Goal: Transaction & Acquisition: Purchase product/service

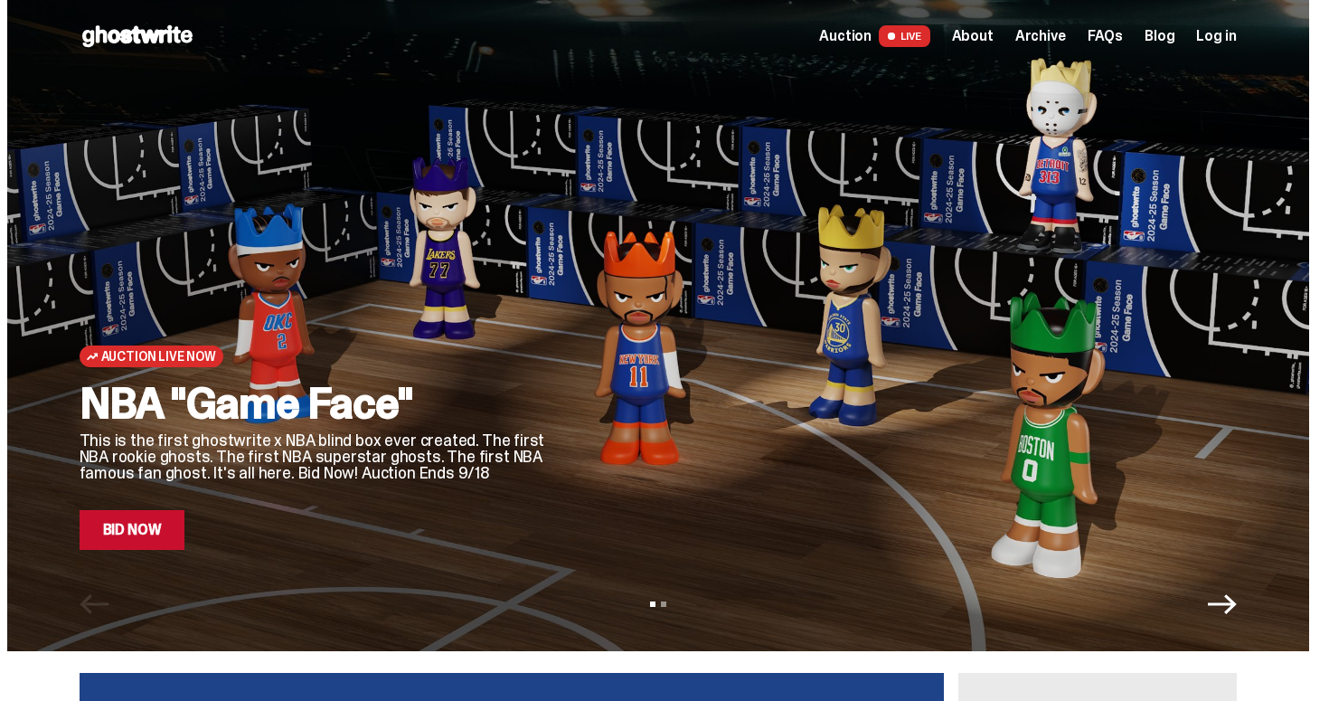
click at [206, 425] on h2 "NBA "Game Face"" at bounding box center [315, 403] width 470 height 43
click at [170, 530] on link "Bid Now" at bounding box center [133, 530] width 106 height 40
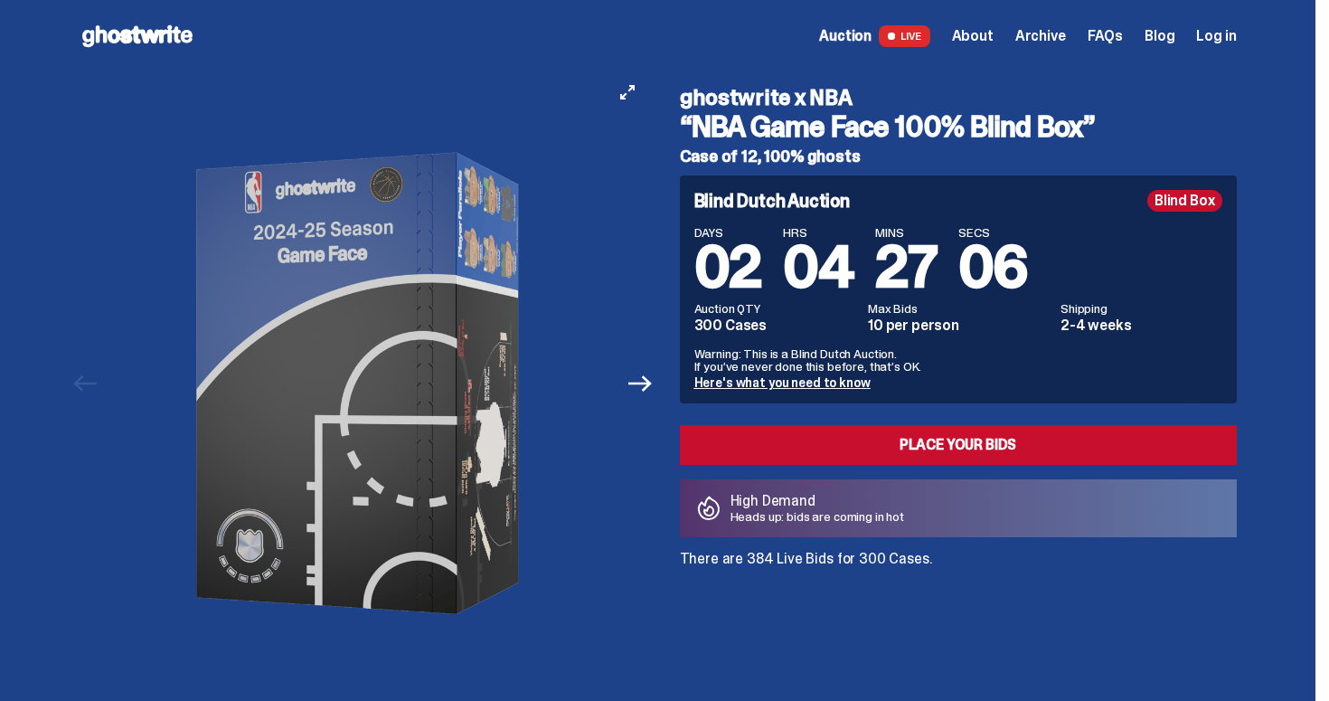
click at [610, 382] on img at bounding box center [363, 383] width 497 height 622
click at [629, 382] on button "Next" at bounding box center [641, 384] width 40 height 40
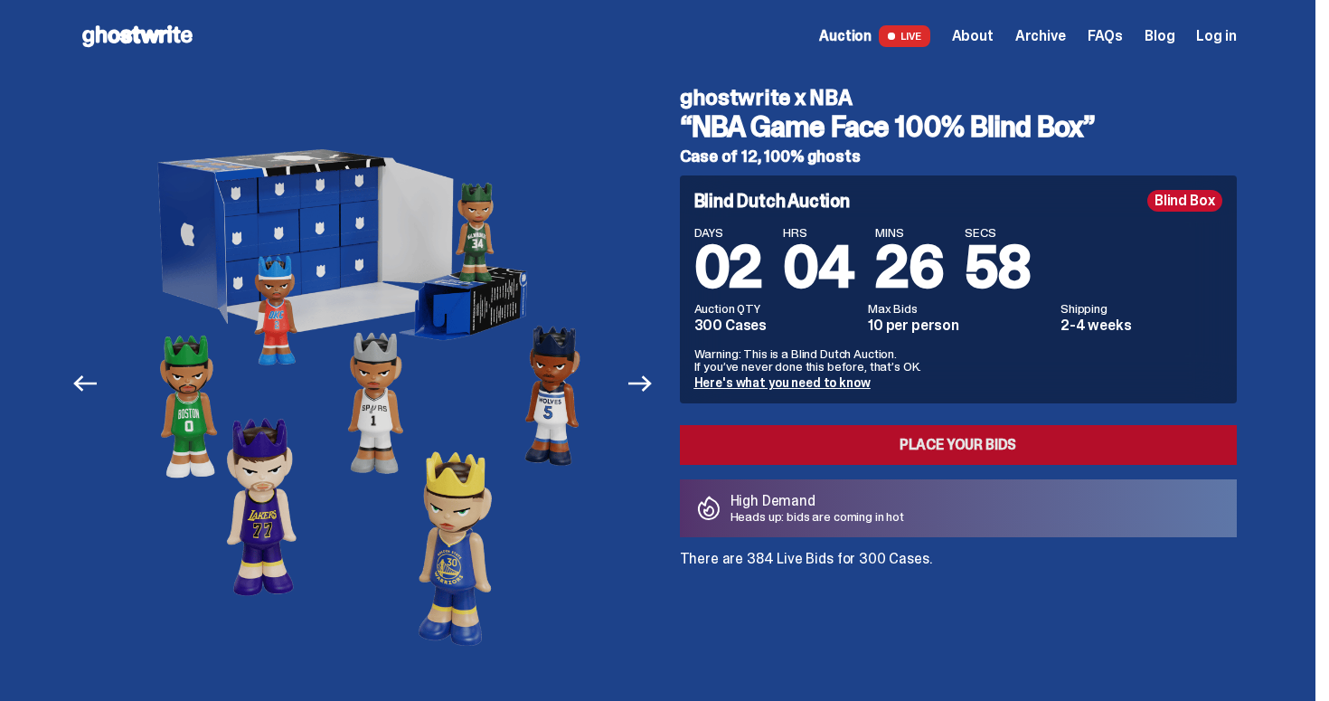
click at [920, 446] on link "Place your Bids" at bounding box center [958, 445] width 557 height 40
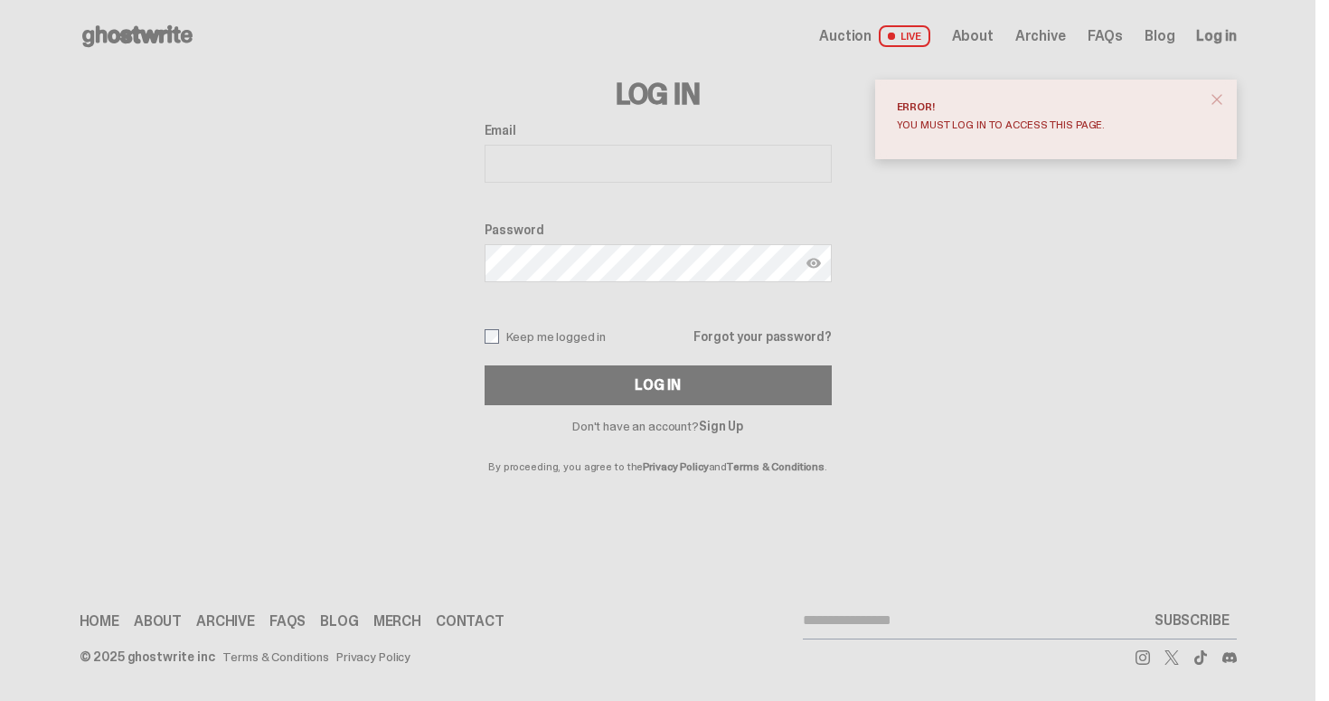
click at [988, 33] on span "About" at bounding box center [973, 36] width 42 height 14
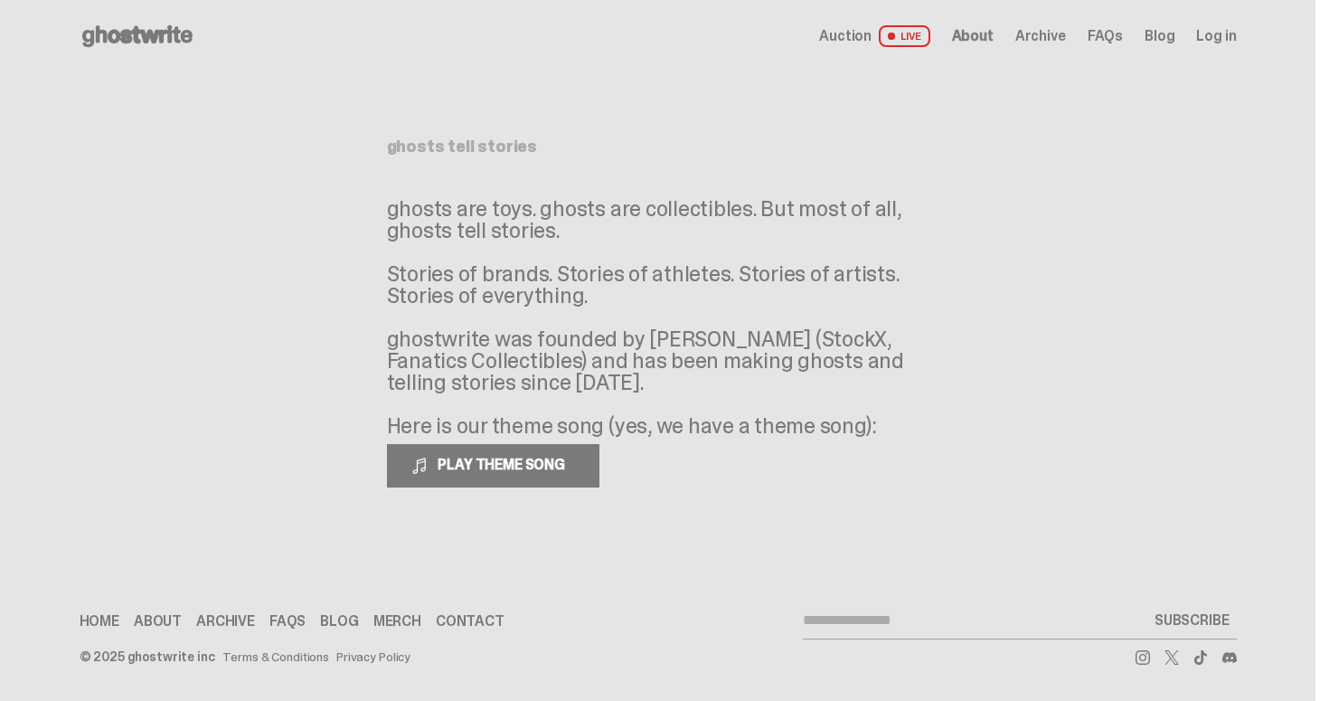
click at [1036, 35] on span "Archive" at bounding box center [1041, 36] width 51 height 14
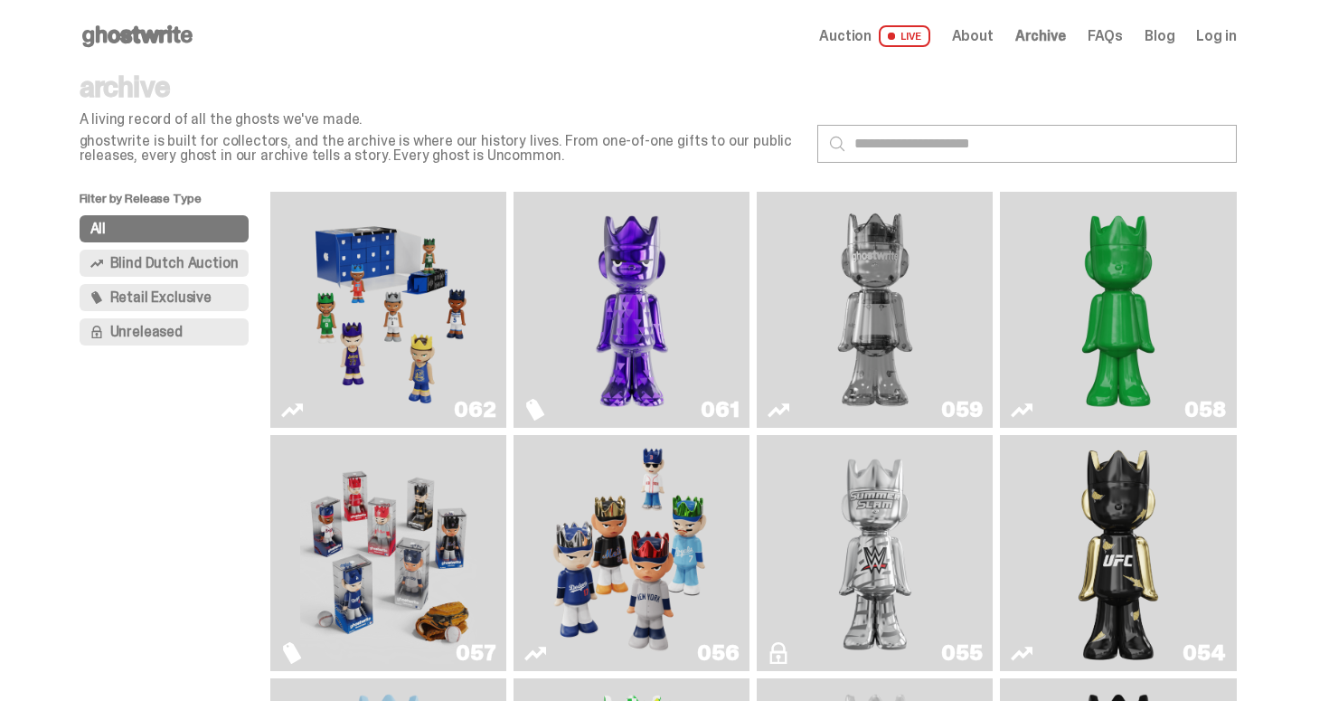
click at [336, 364] on img "Game Face (2025)" at bounding box center [388, 310] width 177 height 222
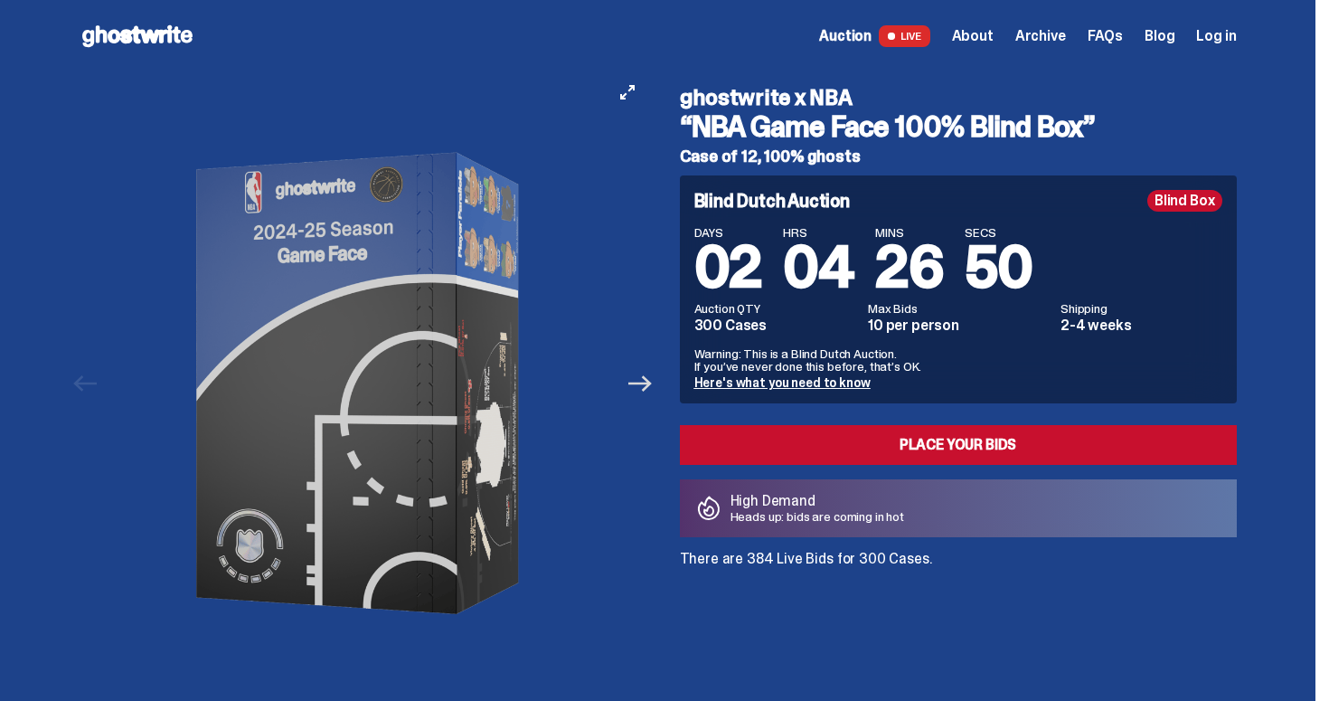
click at [642, 378] on icon "Next" at bounding box center [641, 384] width 24 height 24
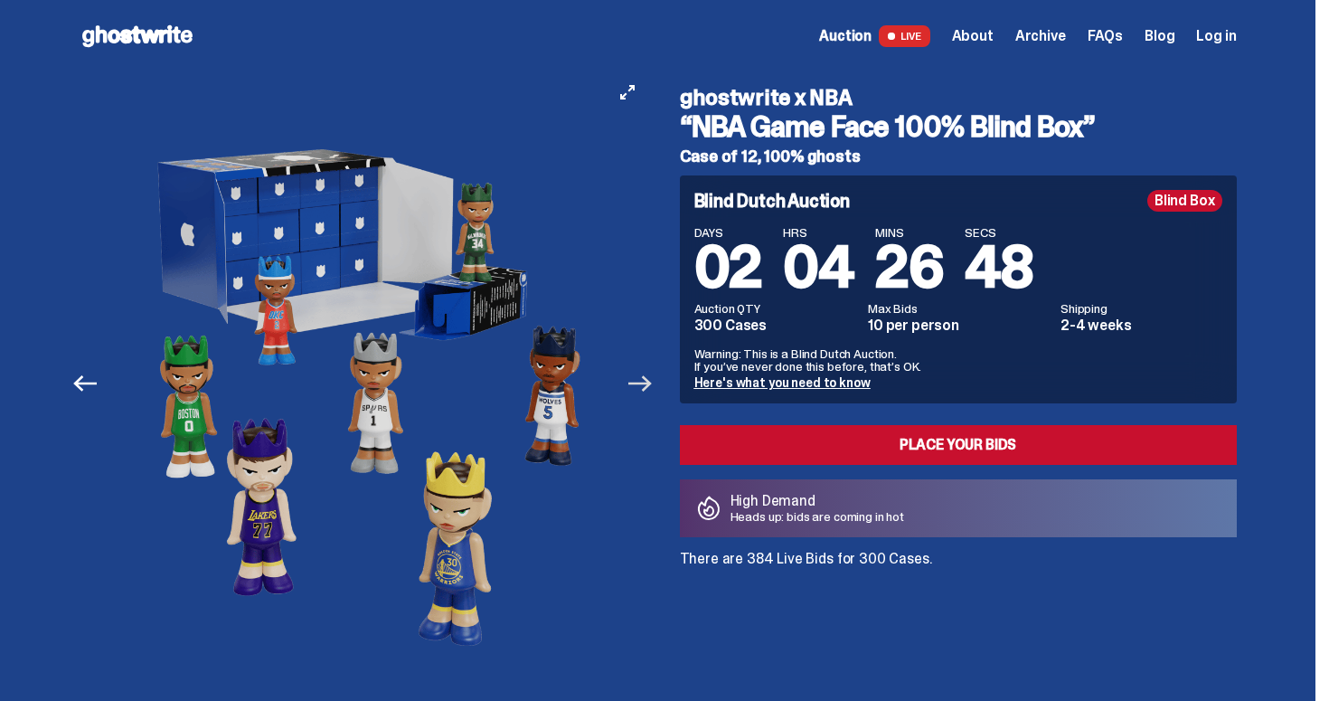
click at [643, 378] on icon "Next" at bounding box center [641, 384] width 24 height 24
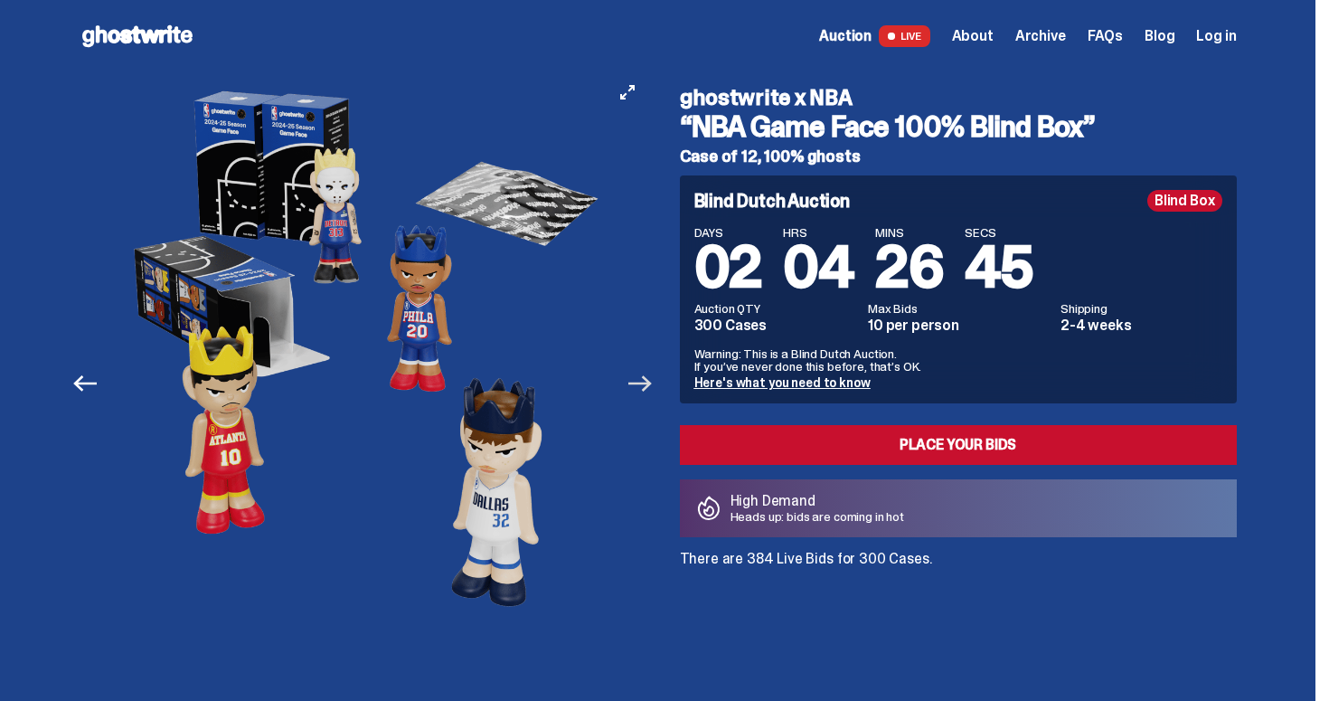
click at [643, 377] on icon "Next" at bounding box center [641, 384] width 24 height 24
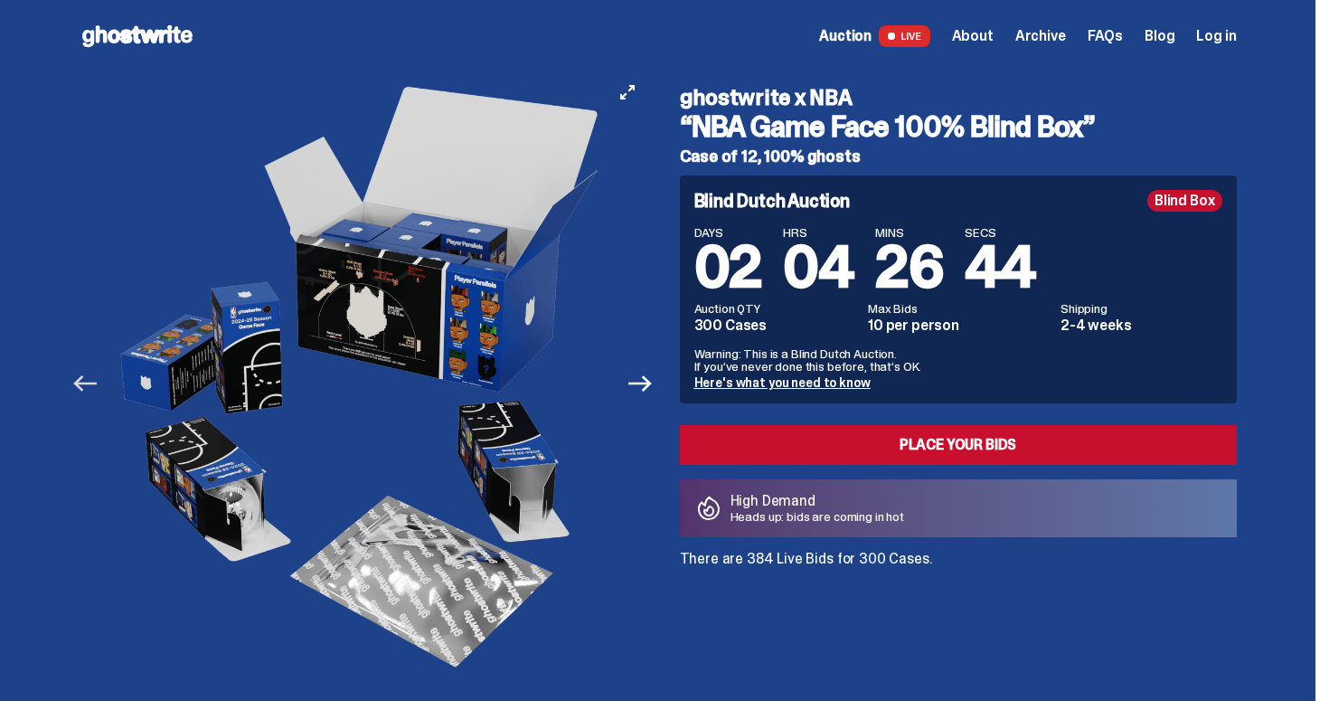
click at [97, 377] on icon "Previous" at bounding box center [85, 384] width 24 height 24
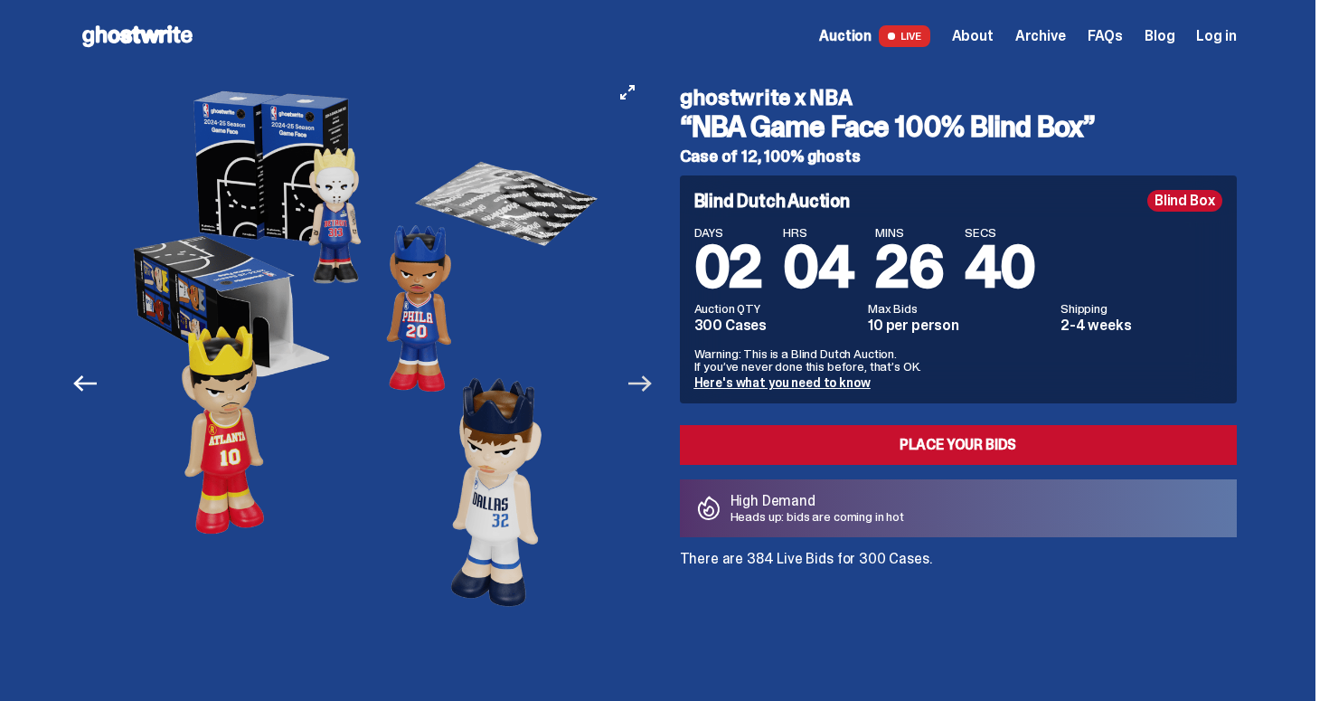
click at [649, 389] on icon "Next" at bounding box center [641, 384] width 24 height 24
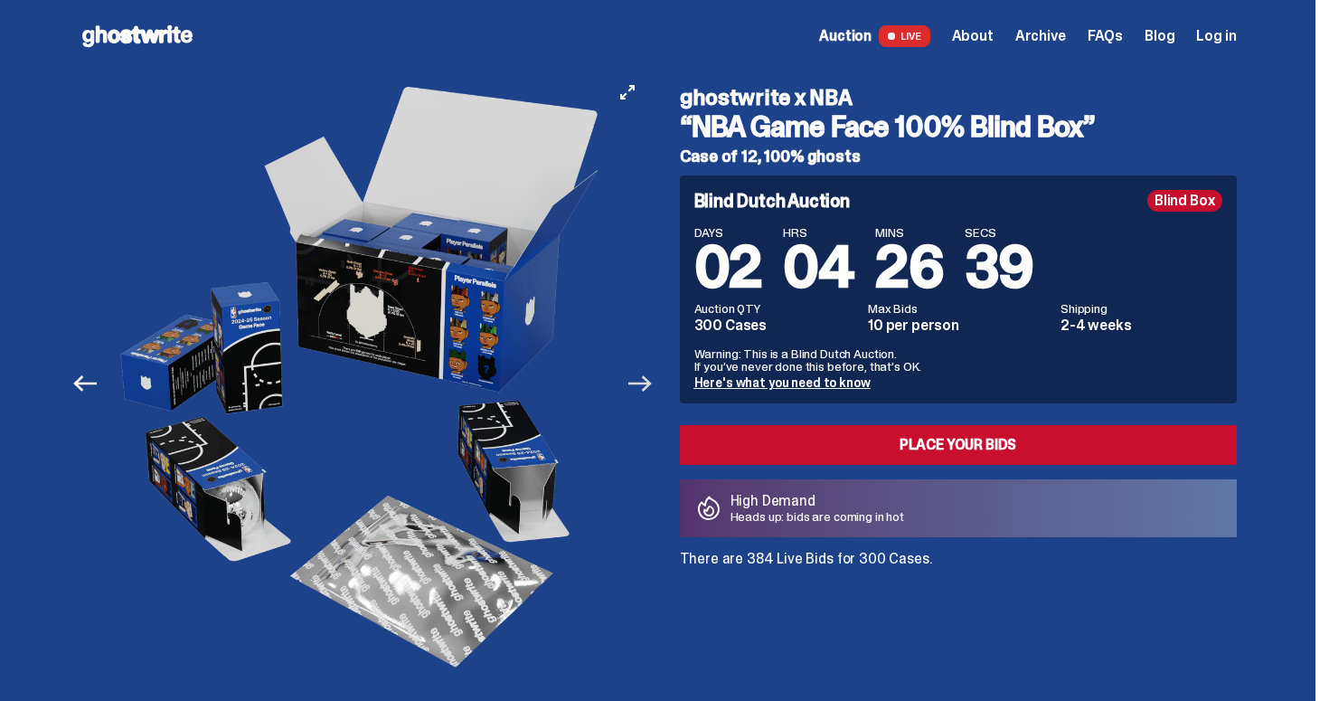
click at [649, 389] on icon "Next" at bounding box center [641, 384] width 24 height 24
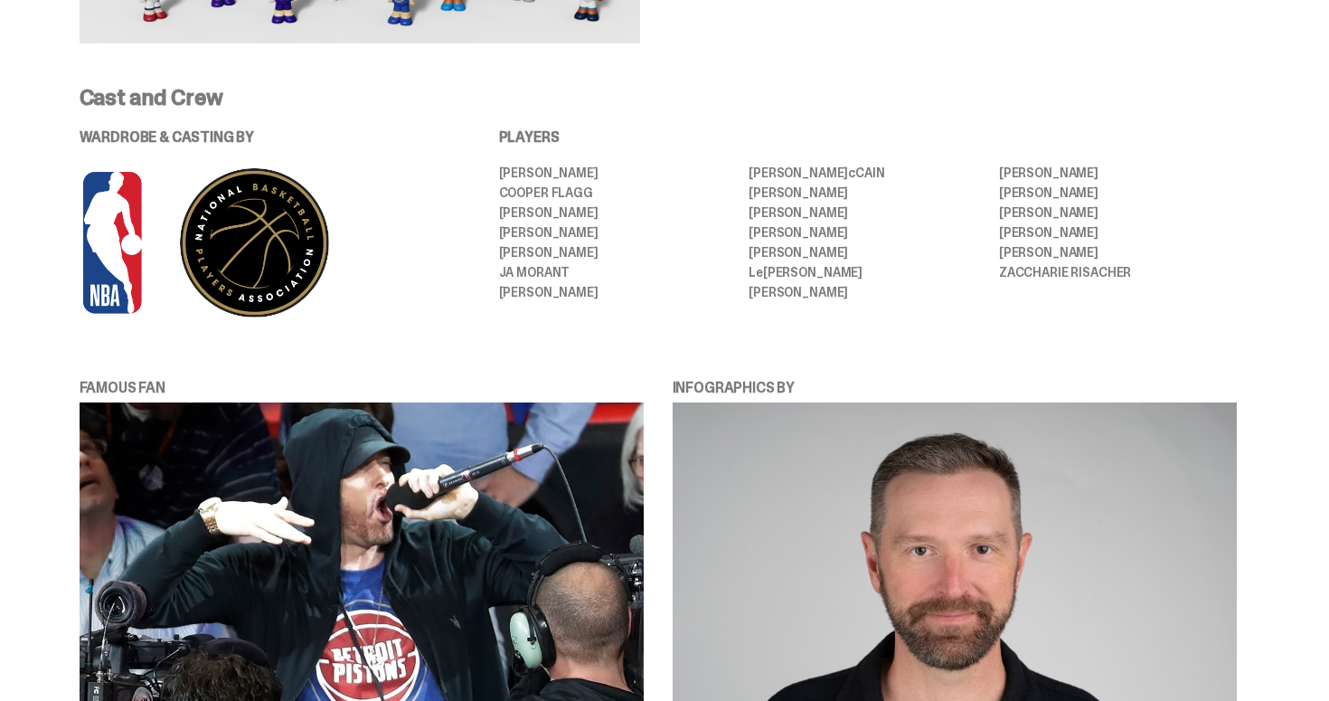
scroll to position [1329, 0]
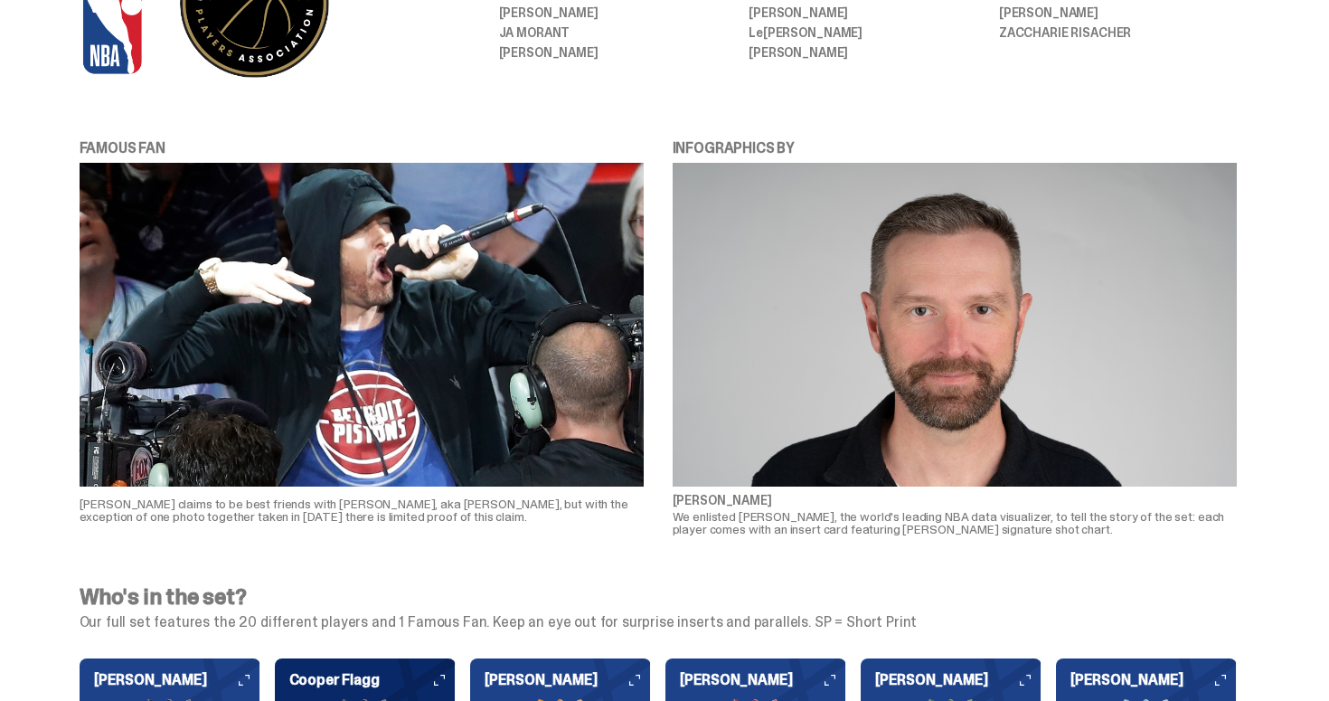
click at [818, 520] on p "We enlisted [PERSON_NAME], the world's leading NBA data visualizer, to tell the…" at bounding box center [955, 522] width 564 height 25
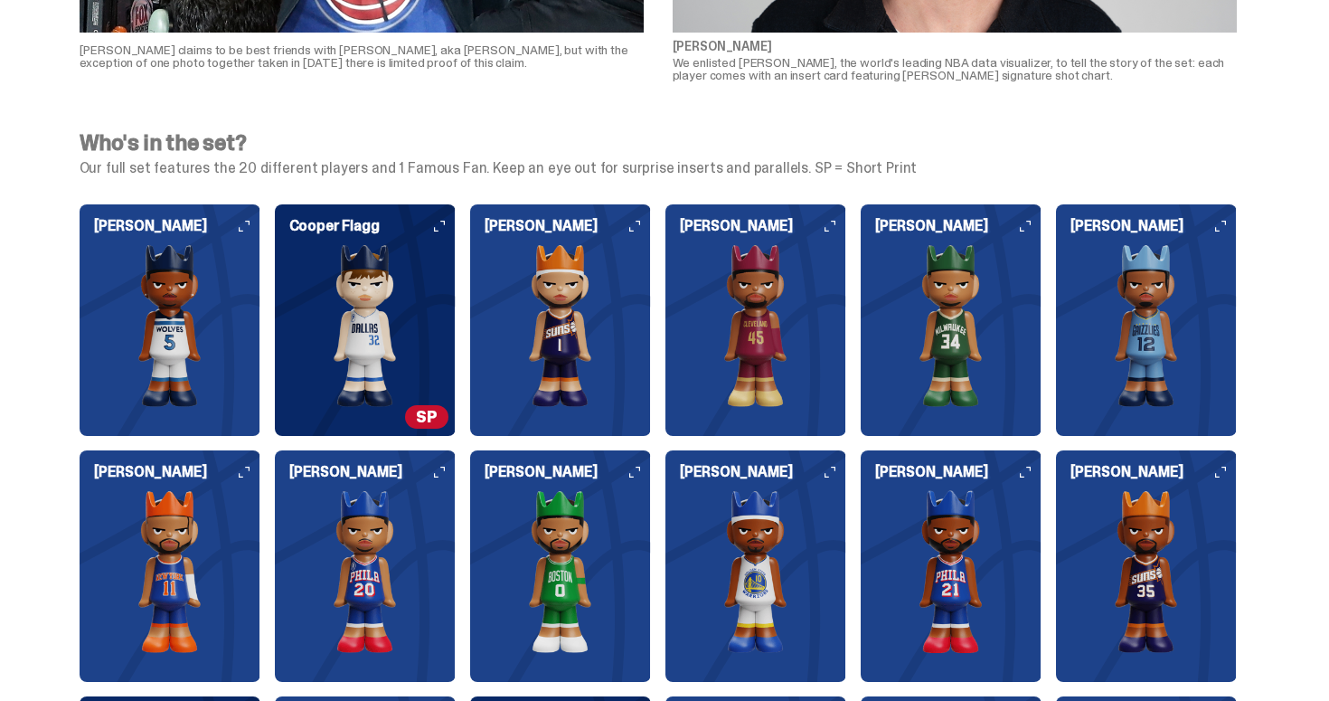
scroll to position [2225, 0]
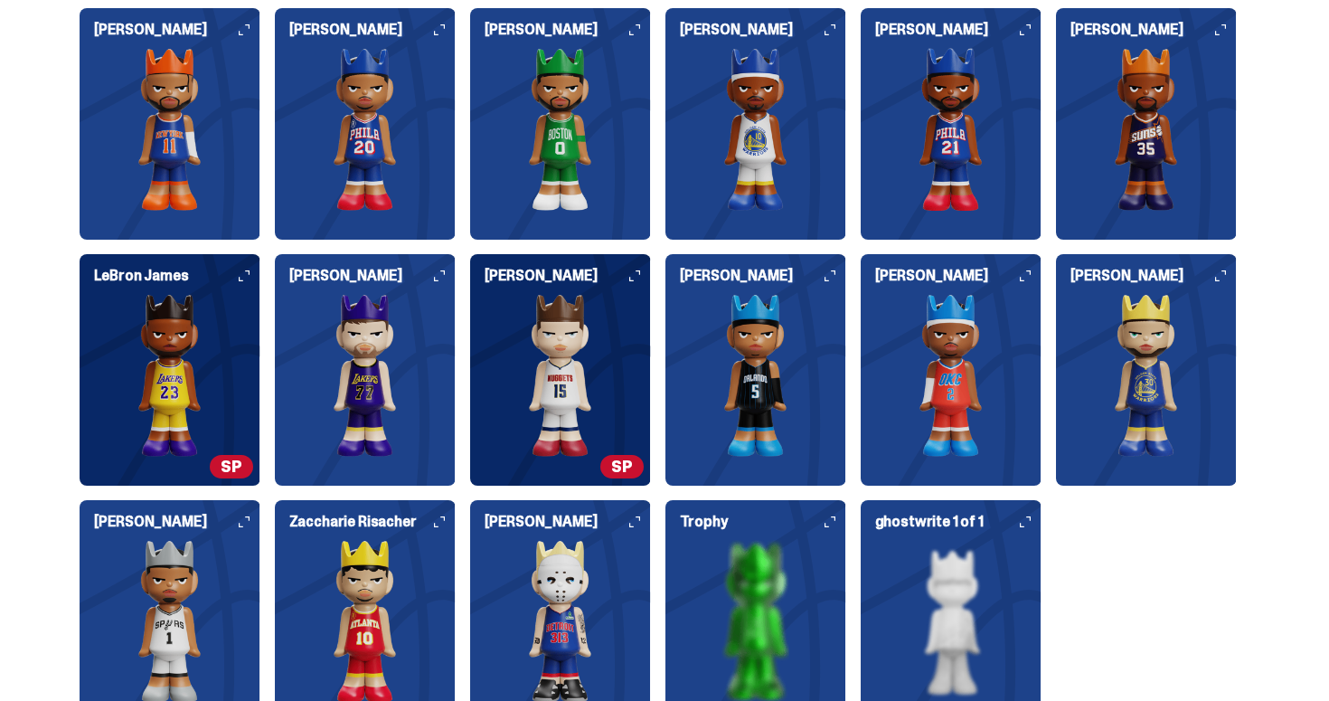
click at [925, 358] on img at bounding box center [951, 375] width 181 height 163
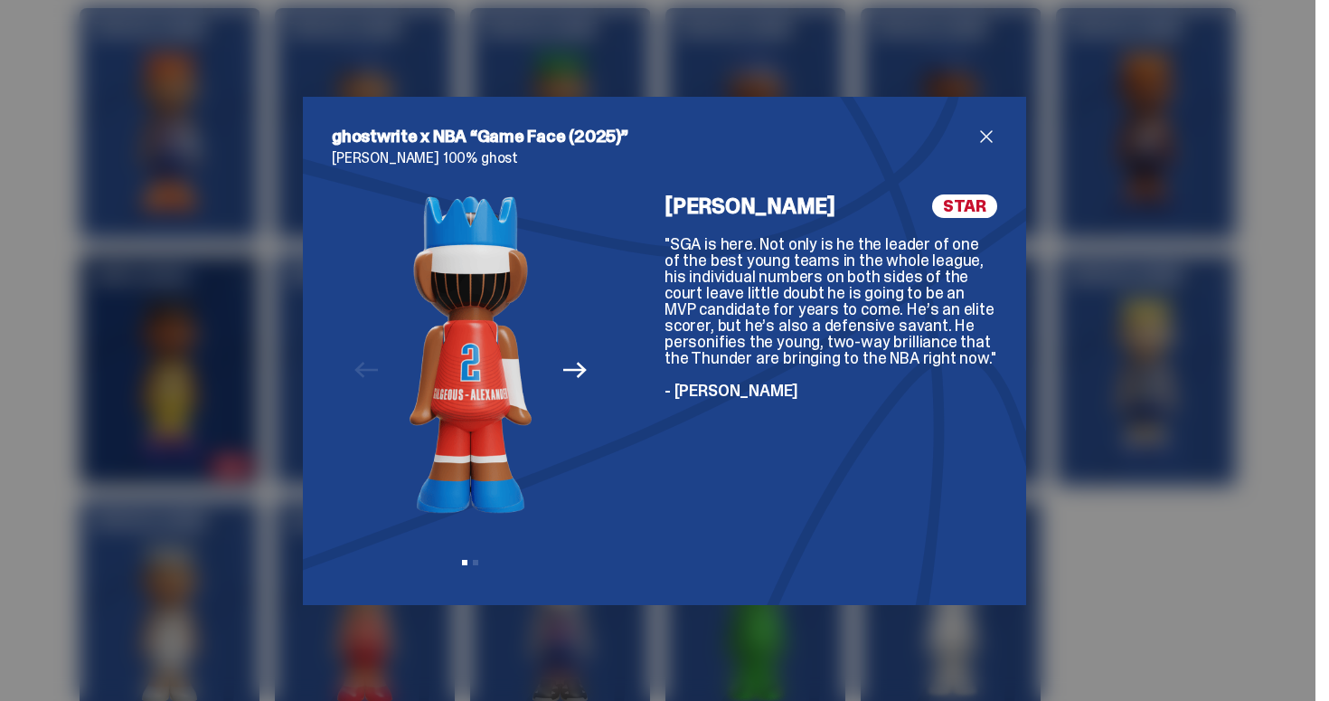
click at [588, 366] on button "Next" at bounding box center [575, 371] width 40 height 40
click at [588, 366] on div "Previous Next View slide 1 View slide 2" at bounding box center [471, 385] width 278 height 382
click at [578, 366] on div "Previous Next View slide 1 View slide 2" at bounding box center [471, 385] width 278 height 382
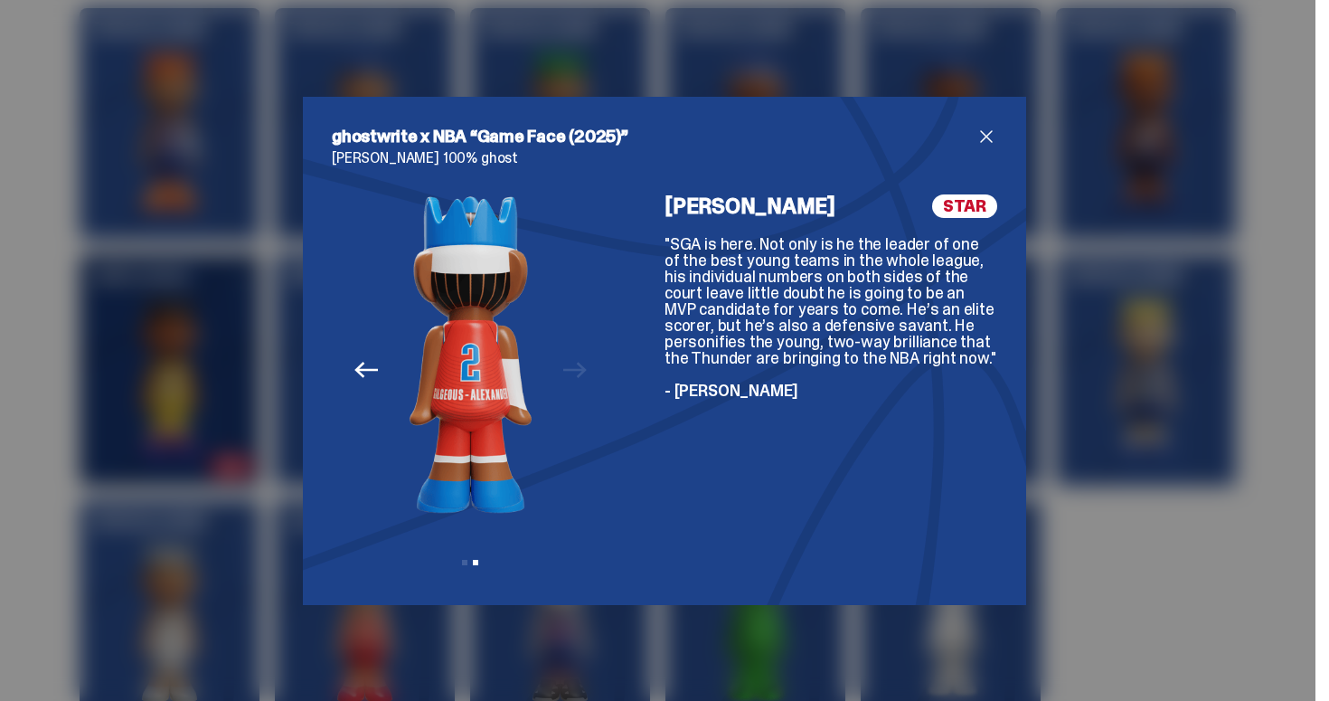
click at [578, 366] on div "Previous Next View slide 1 View slide 2" at bounding box center [471, 385] width 278 height 382
click at [564, 366] on div "Previous Next View slide 1 View slide 2" at bounding box center [471, 385] width 278 height 382
click at [377, 375] on icon "Previous" at bounding box center [367, 370] width 24 height 24
click at [460, 465] on img at bounding box center [471, 353] width 122 height 319
click at [1013, 294] on div "ghostwrite x NBA “Game Face (2025)” [PERSON_NAME] 100% ghost Previous Next View…" at bounding box center [665, 351] width 724 height 508
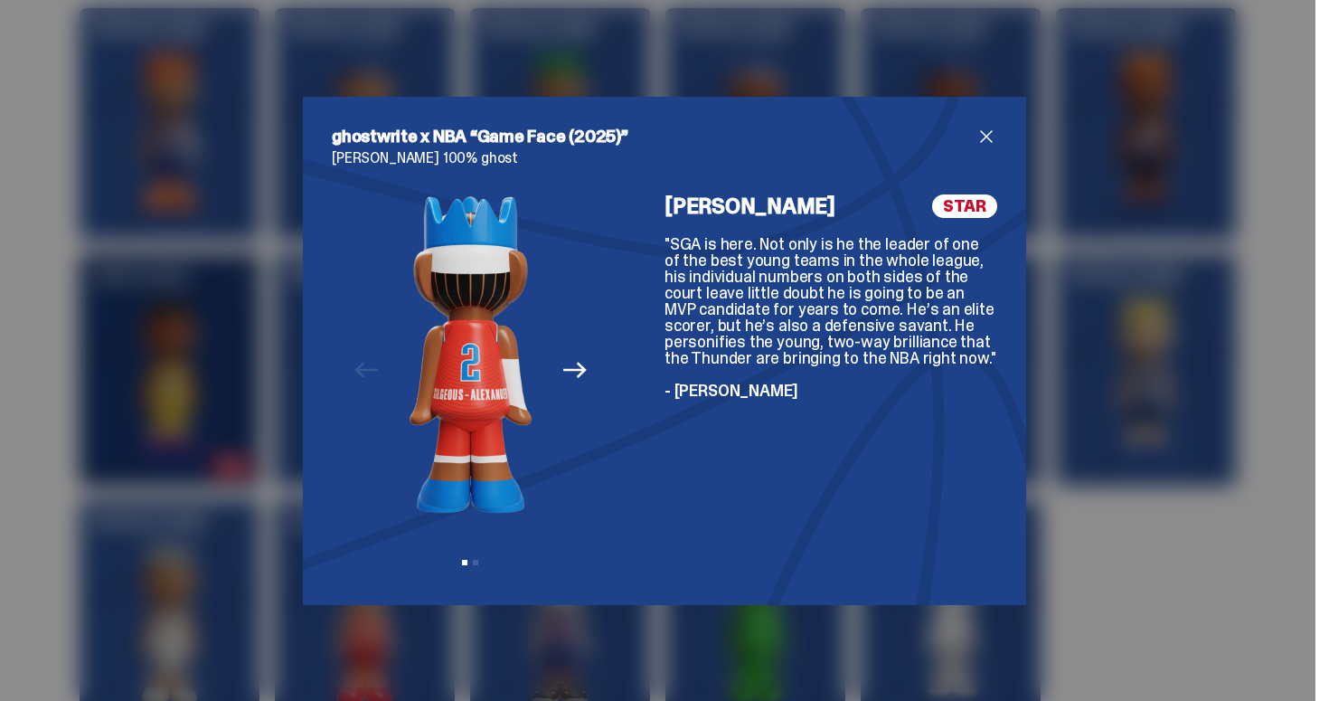
click at [1108, 277] on div "ghostwrite x NBA “Game Face (2025)” [PERSON_NAME] 100% ghost Previous Next View…" at bounding box center [664, 350] width 1329 height 701
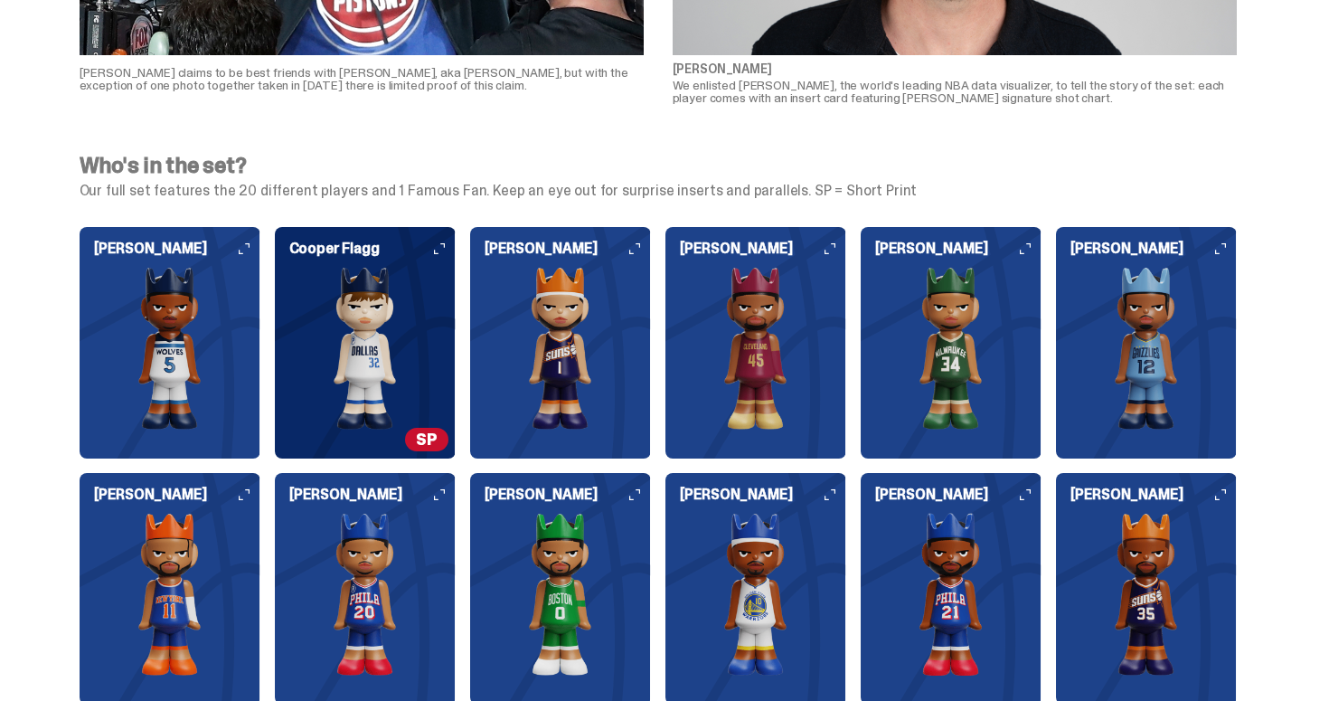
scroll to position [1750, 0]
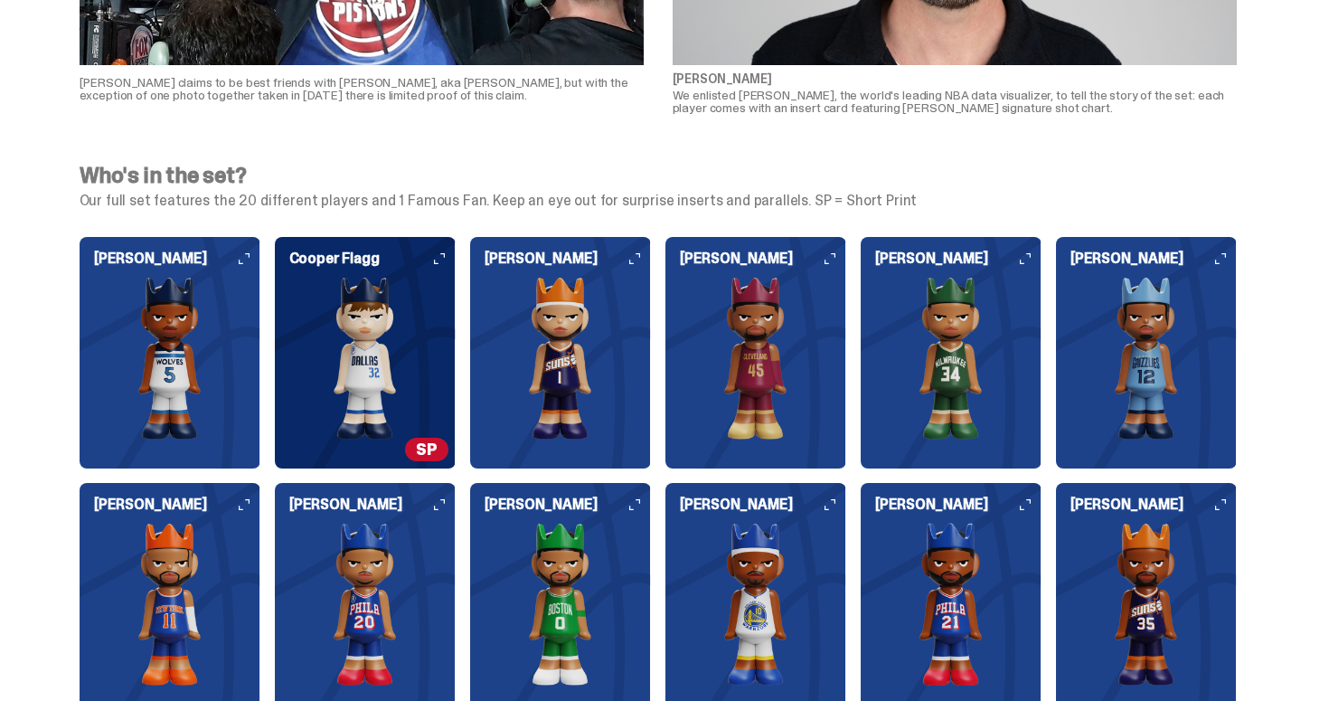
click at [765, 341] on img at bounding box center [756, 358] width 181 height 163
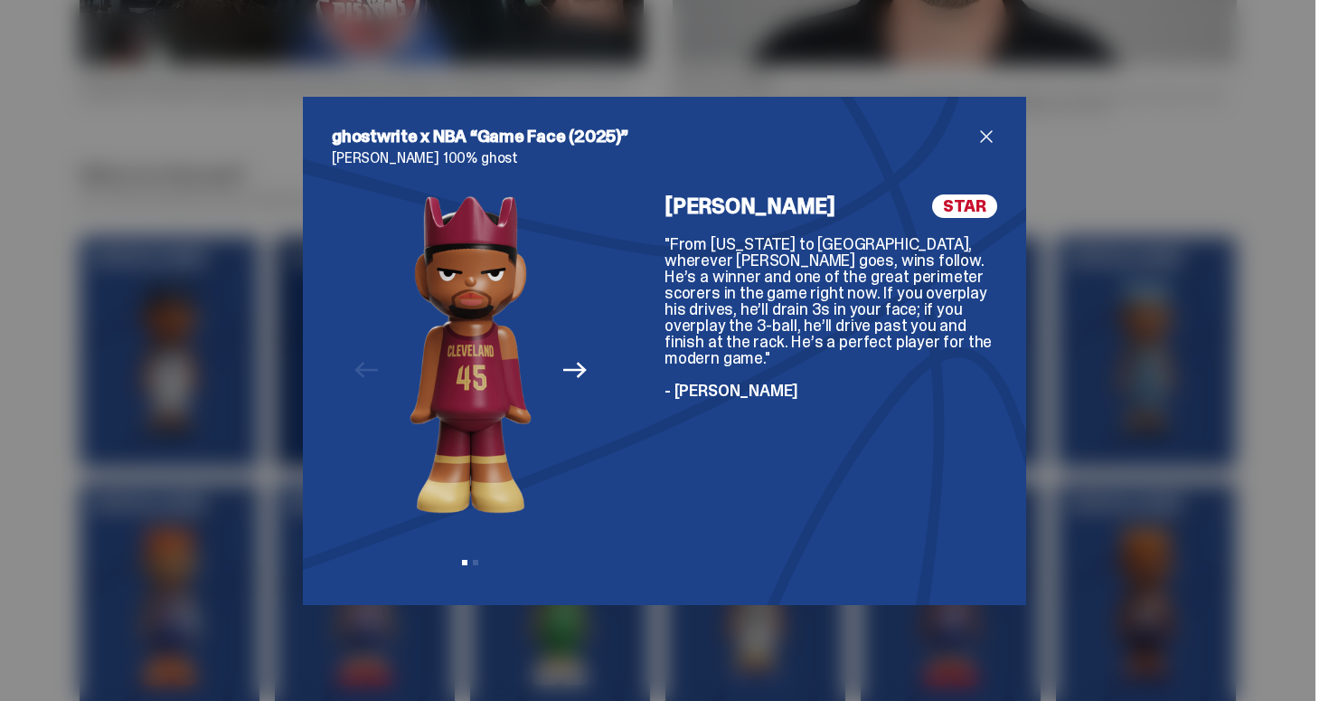
click at [999, 143] on div "ghostwrite x NBA “Game Face (2025)” [PERSON_NAME] 100% ghost Previous Next View…" at bounding box center [665, 351] width 724 height 508
click at [989, 134] on span "close" at bounding box center [987, 137] width 22 height 22
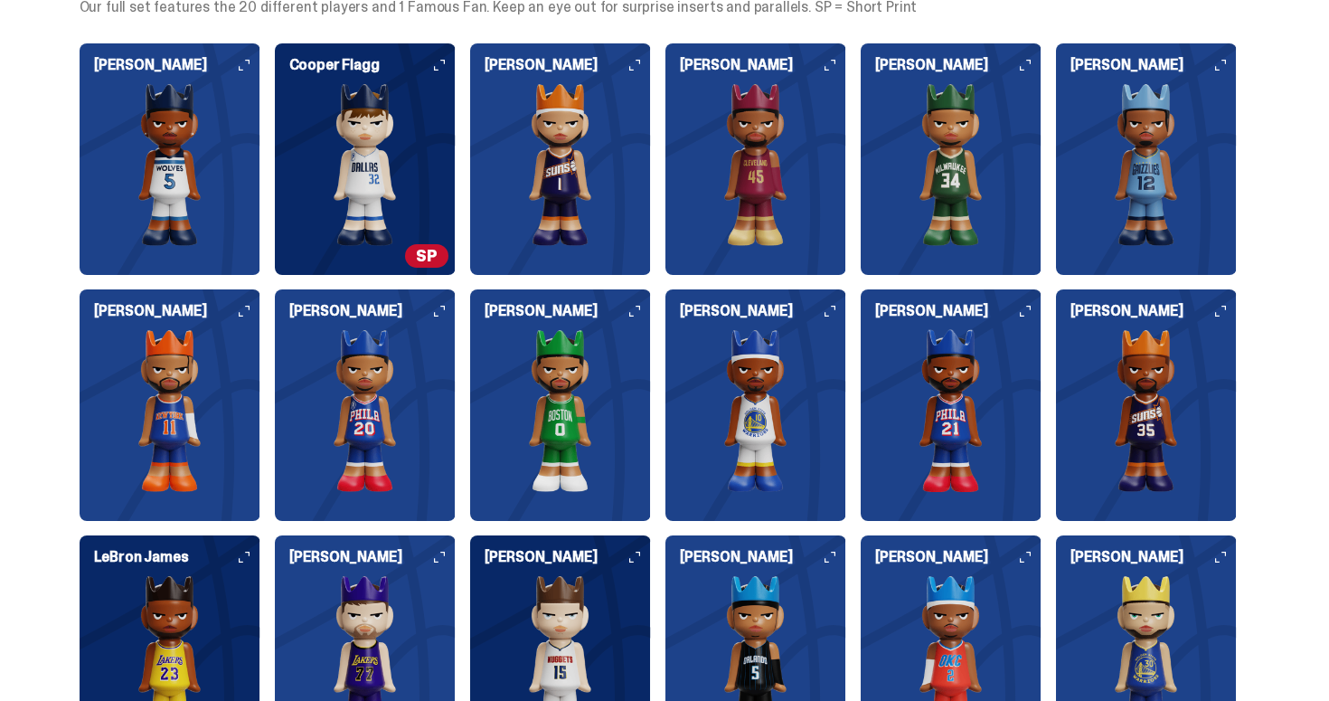
scroll to position [2267, 0]
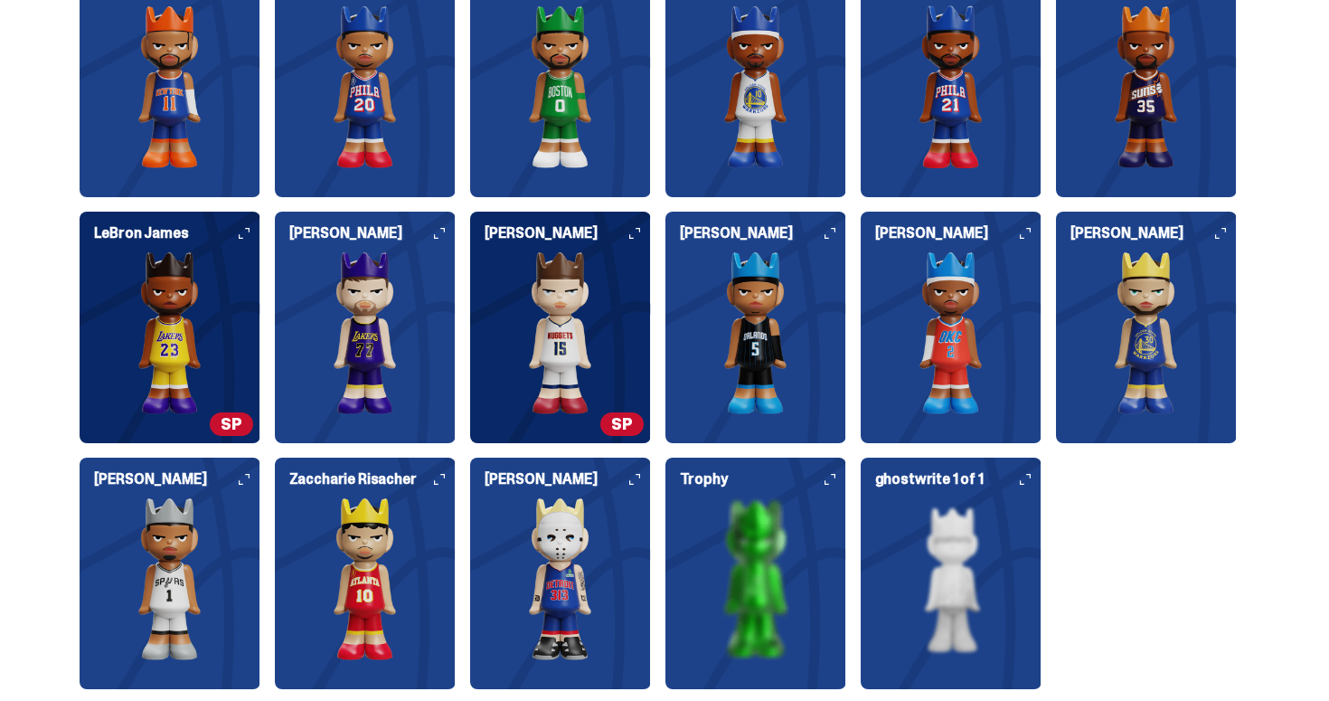
click at [917, 327] on img at bounding box center [951, 332] width 181 height 163
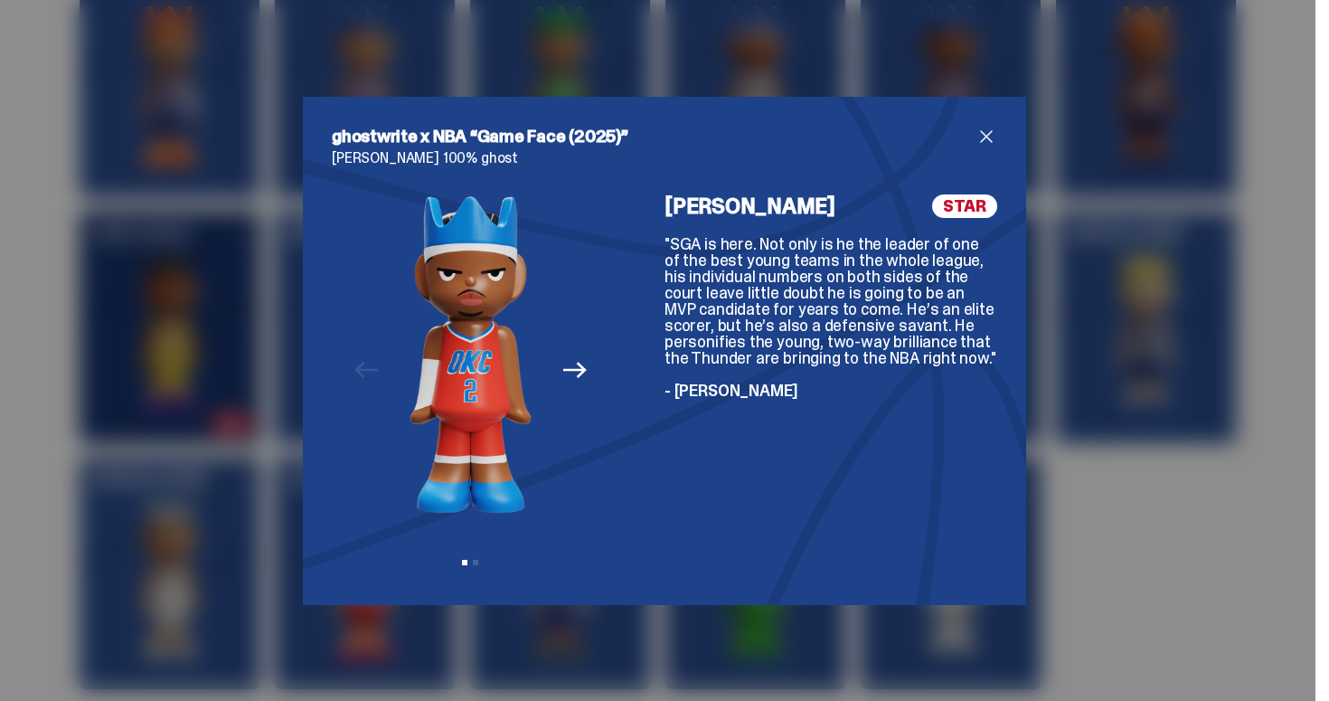
click at [991, 142] on span "close" at bounding box center [987, 137] width 22 height 22
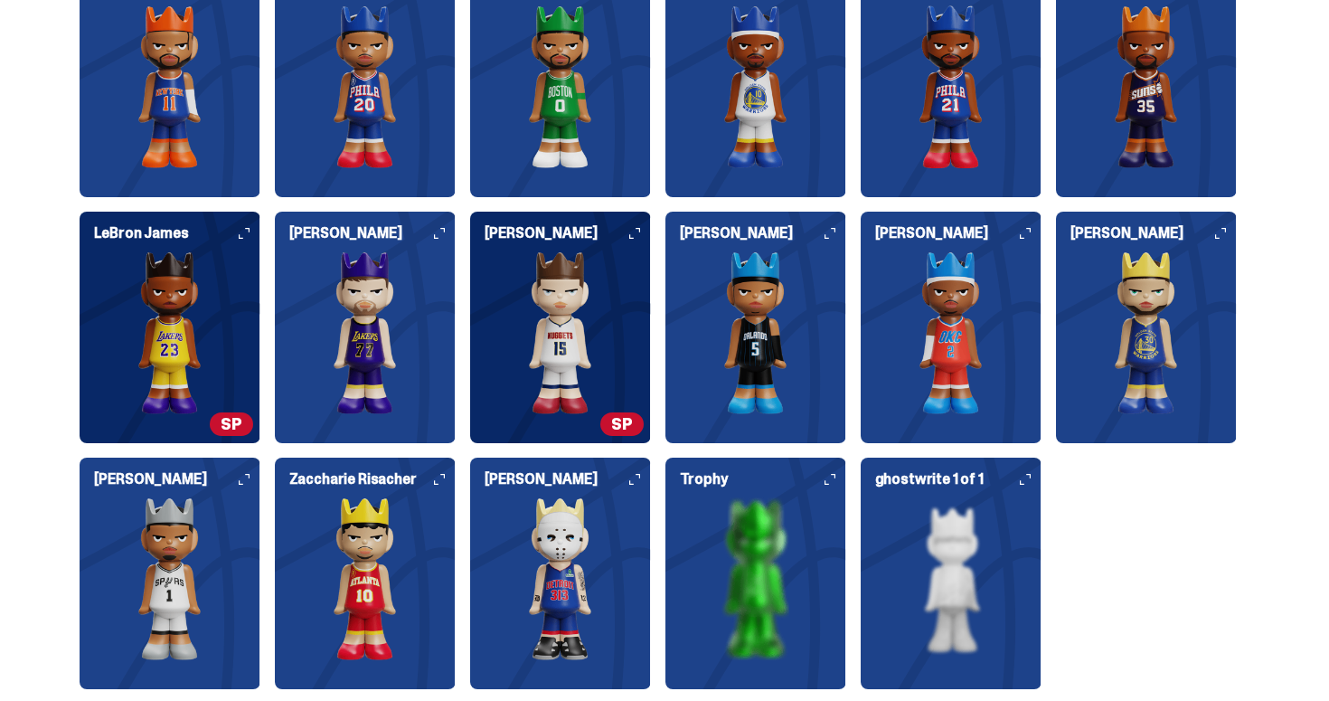
click at [1141, 295] on img at bounding box center [1146, 332] width 181 height 163
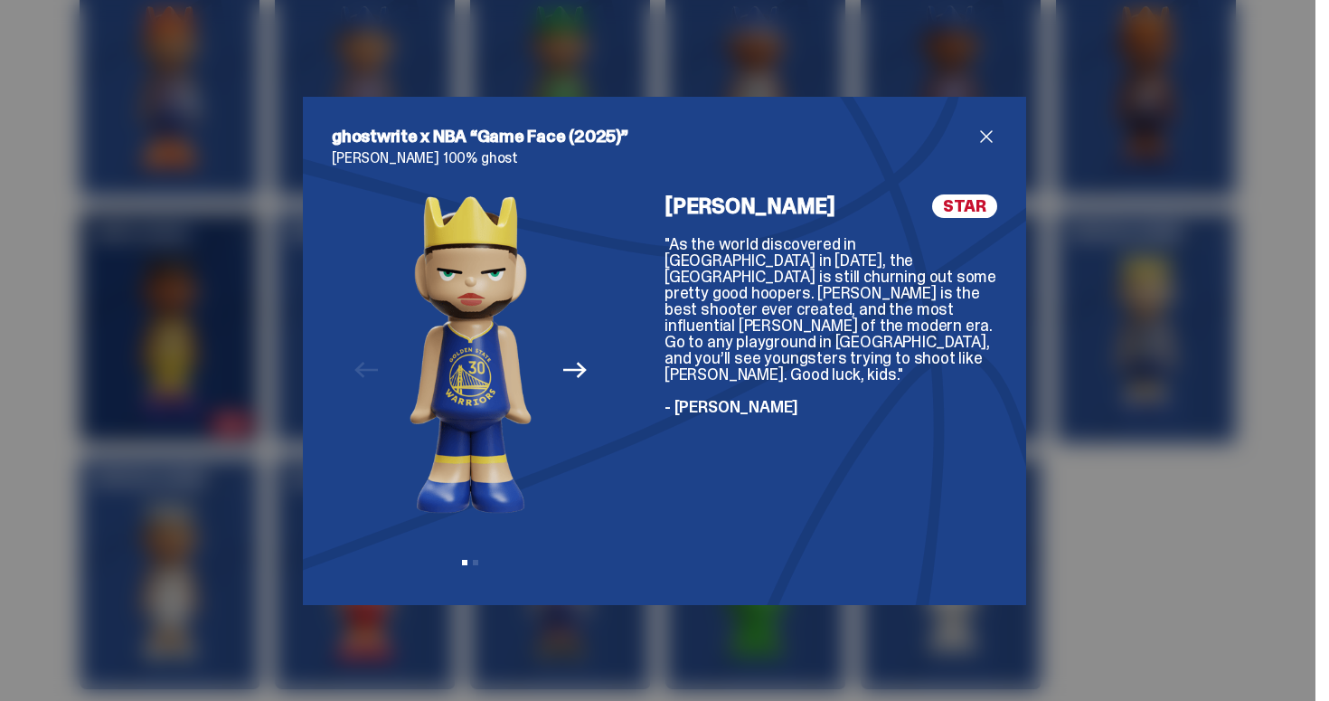
click at [983, 138] on span "close" at bounding box center [987, 137] width 22 height 22
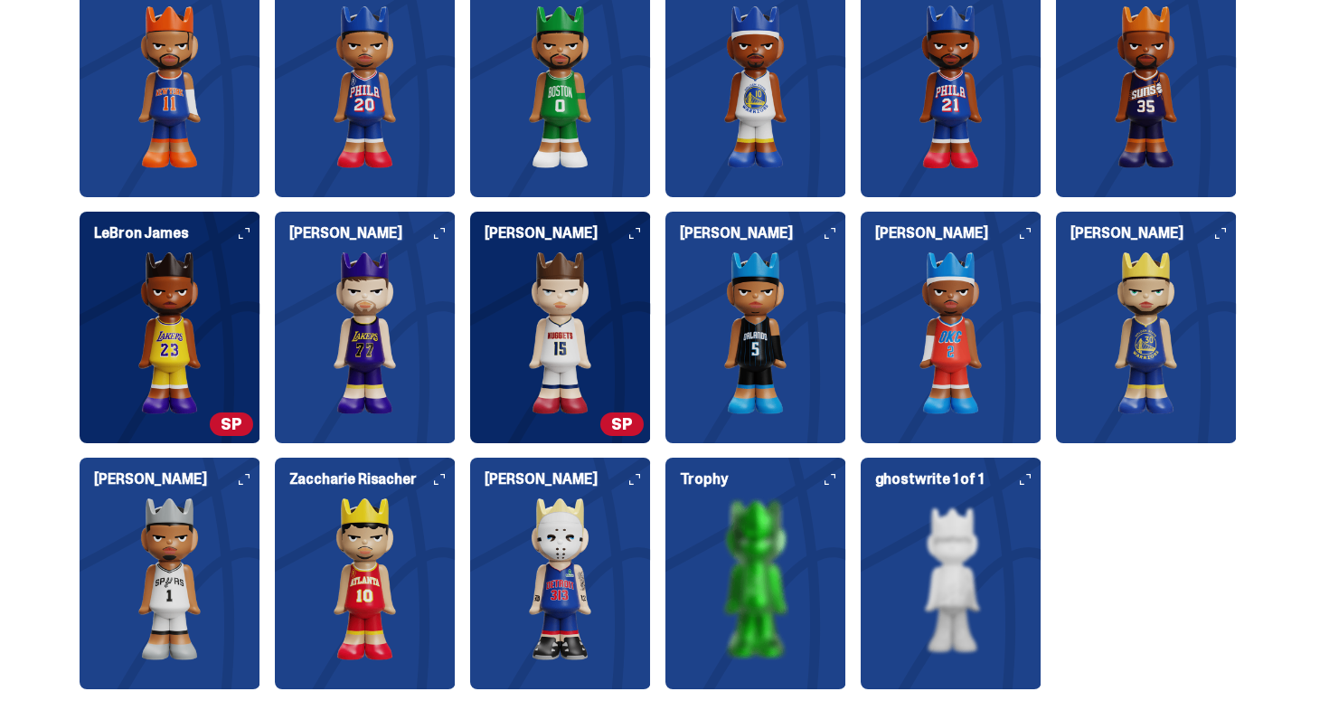
click at [819, 298] on img at bounding box center [756, 332] width 181 height 163
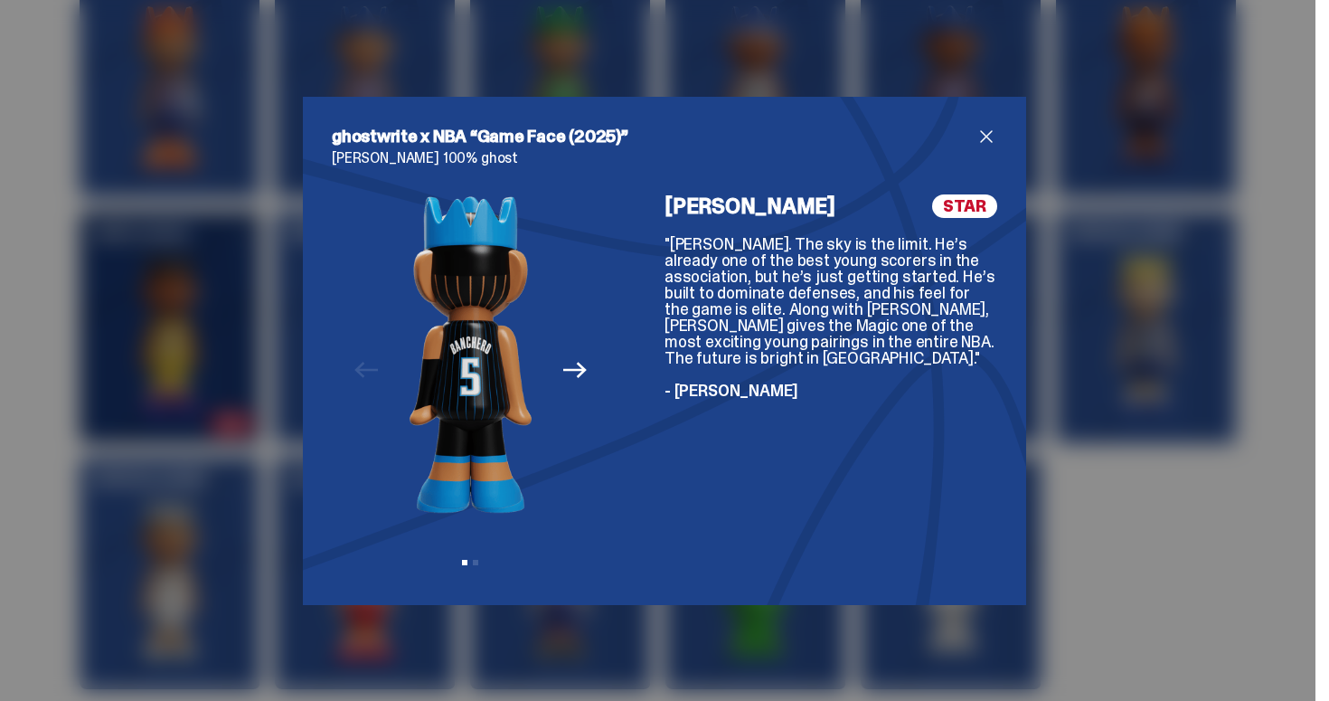
click at [974, 137] on h2 "ghostwrite x NBA “Game Face (2025)”" at bounding box center [654, 137] width 644 height 22
click at [987, 134] on span "close" at bounding box center [987, 137] width 22 height 22
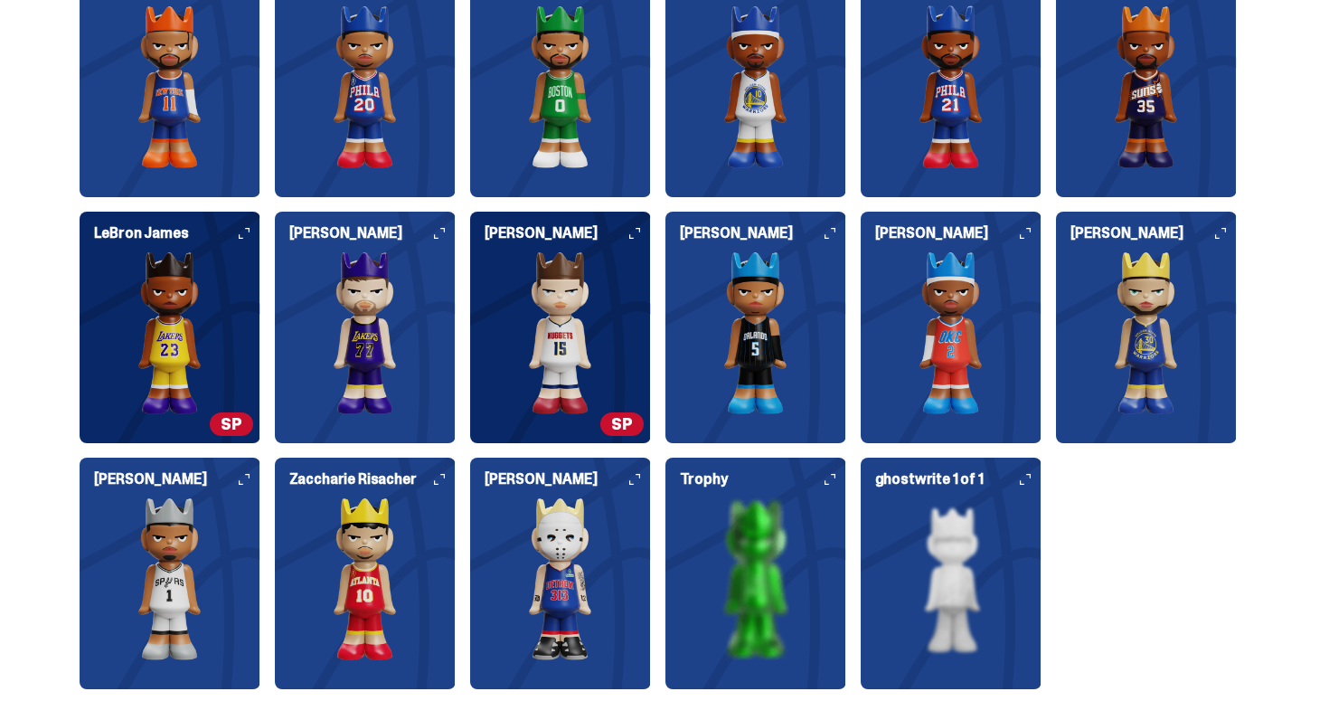
click at [595, 284] on img at bounding box center [560, 332] width 181 height 163
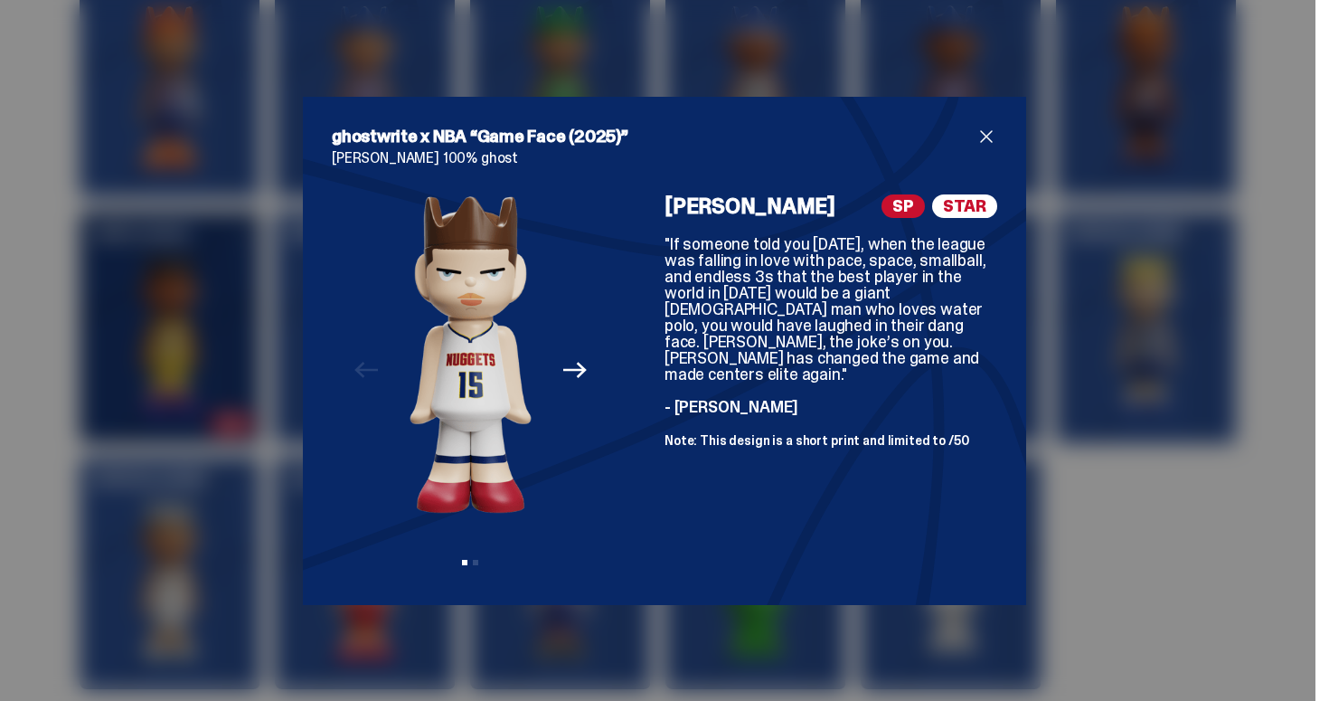
click at [985, 139] on span "close" at bounding box center [987, 137] width 22 height 22
